Goal: Information Seeking & Learning: Find contact information

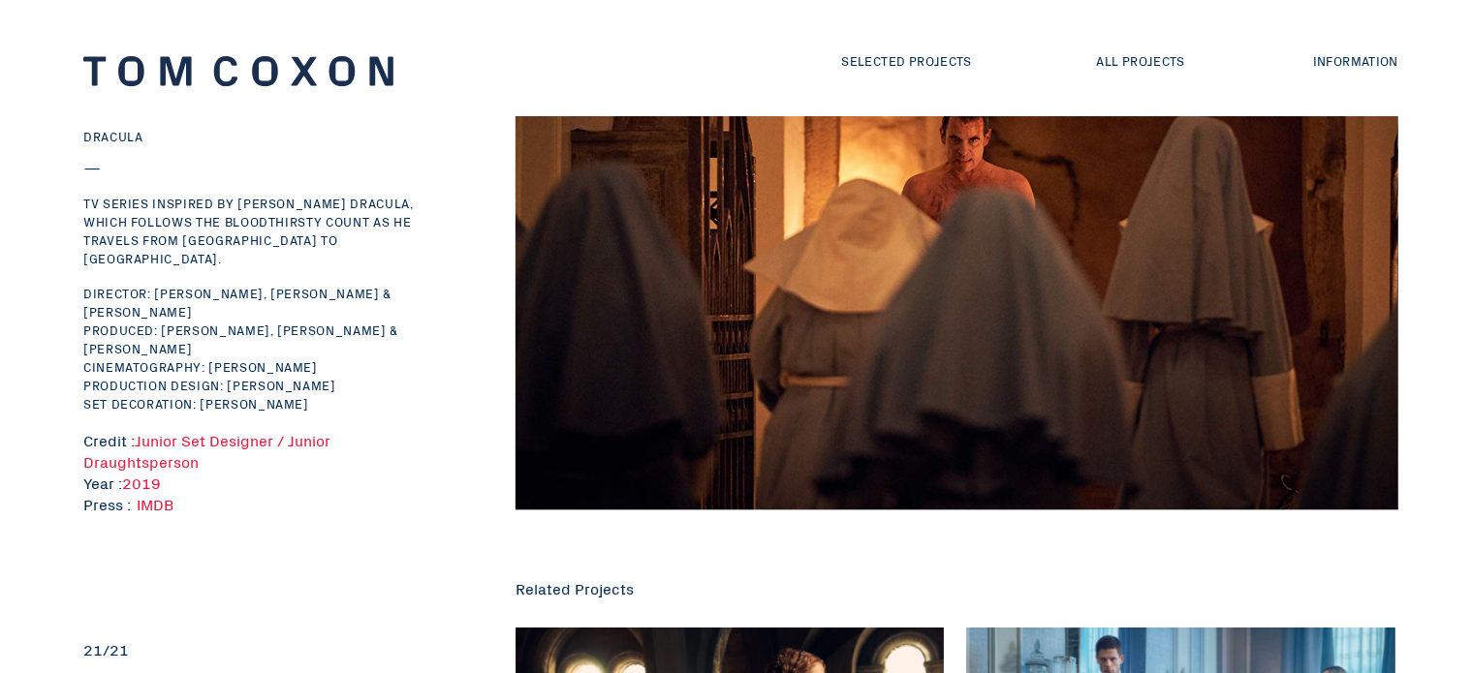
scroll to position [12347, 0]
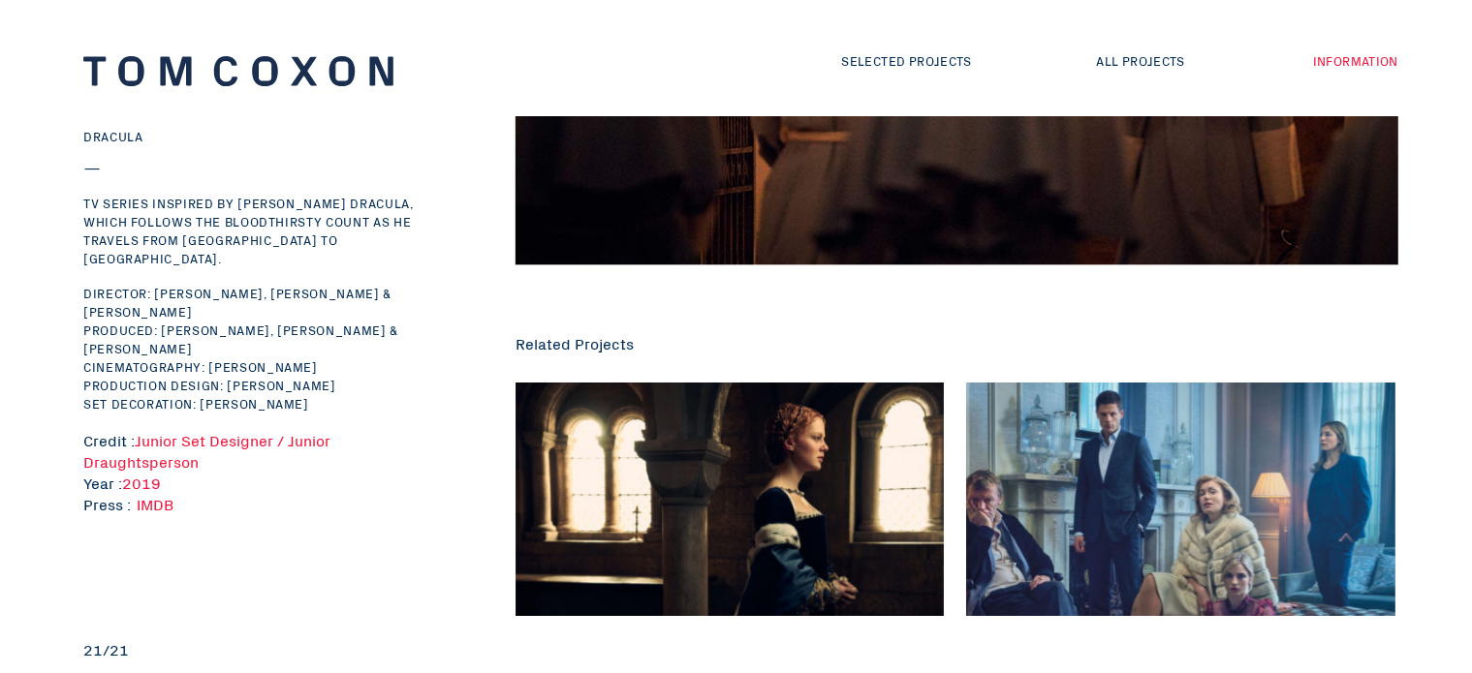
click at [1339, 51] on link "Information" at bounding box center [1355, 60] width 85 height 18
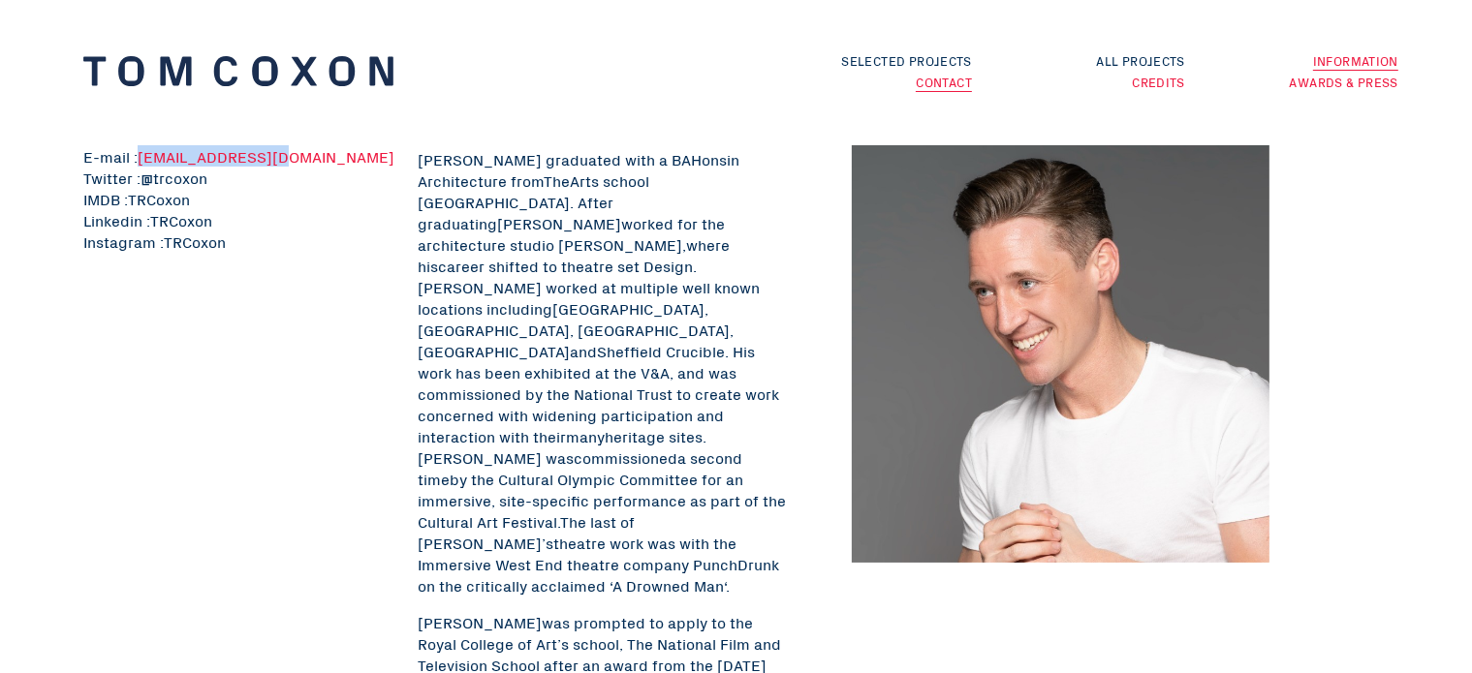
drag, startPoint x: 308, startPoint y: 140, endPoint x: 140, endPoint y: 159, distance: 169.7
click at [140, 159] on div "E-mail : [EMAIL_ADDRESS][DOMAIN_NAME] Twitter : @trcoxon IMDB : TRCoxon Linkedi…" at bounding box center [239, 208] width 331 height 145
copy link "[EMAIL_ADDRESS][DOMAIN_NAME]"
